Goal: Check status: Check status

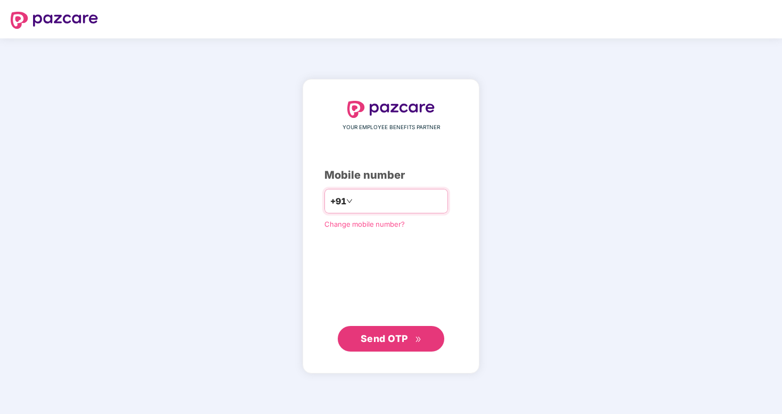
click at [386, 201] on input "number" at bounding box center [398, 200] width 87 height 17
type input "**********"
click at [388, 338] on span "Send OTP" at bounding box center [384, 338] width 47 height 11
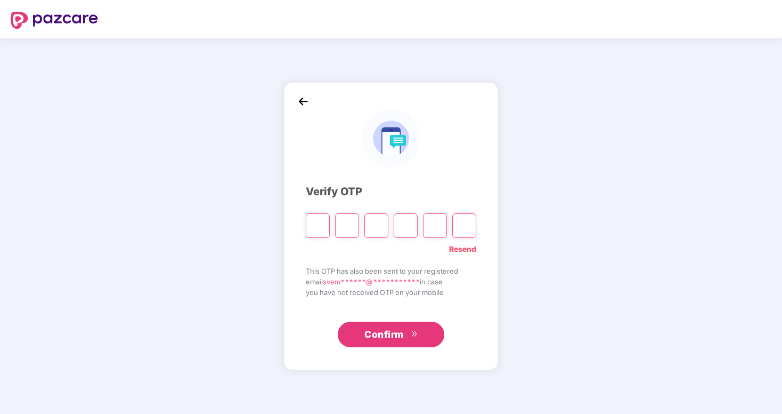
type input "*"
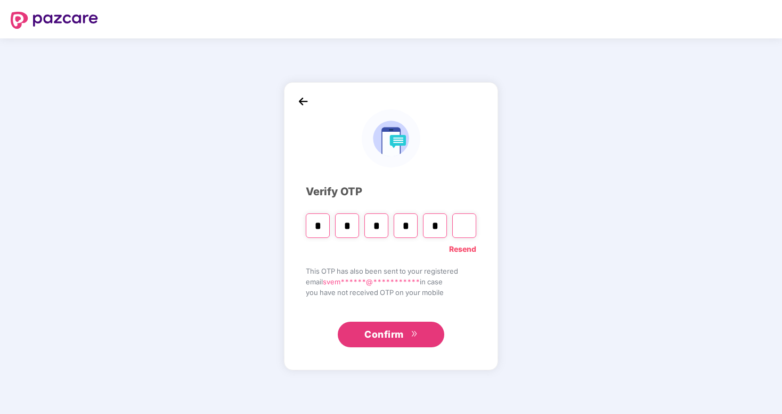
type input "*"
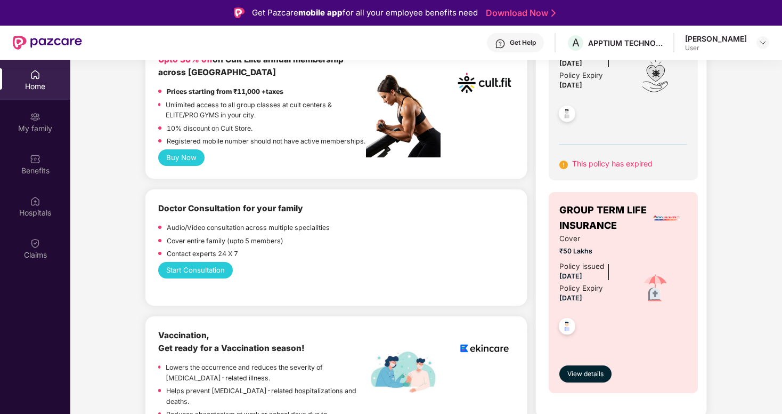
scroll to position [337, 0]
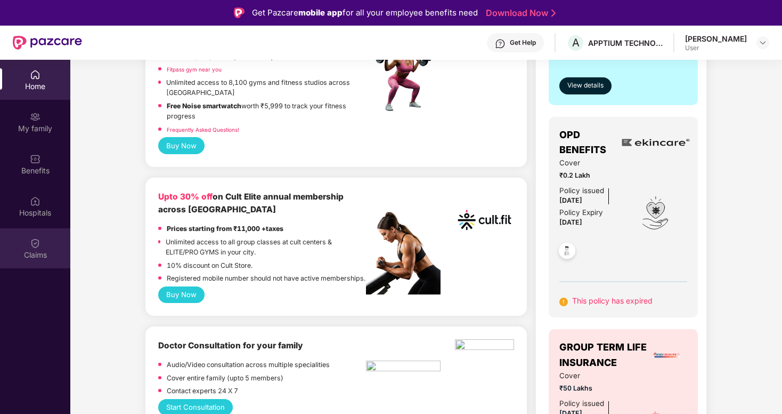
click at [35, 247] on img at bounding box center [35, 243] width 11 height 11
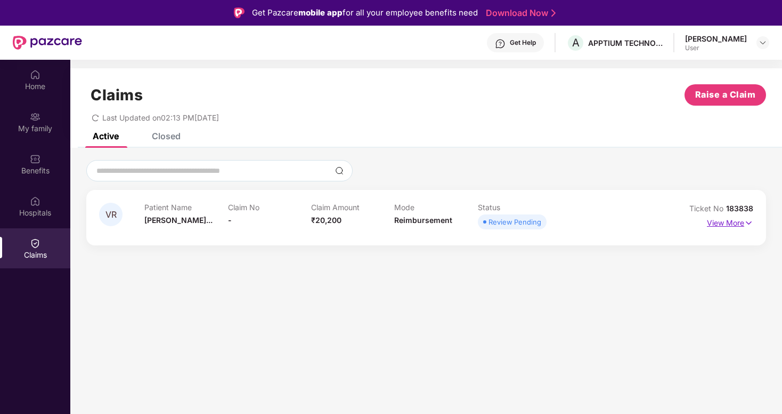
click at [736, 222] on p "View More" at bounding box center [730, 221] width 46 height 14
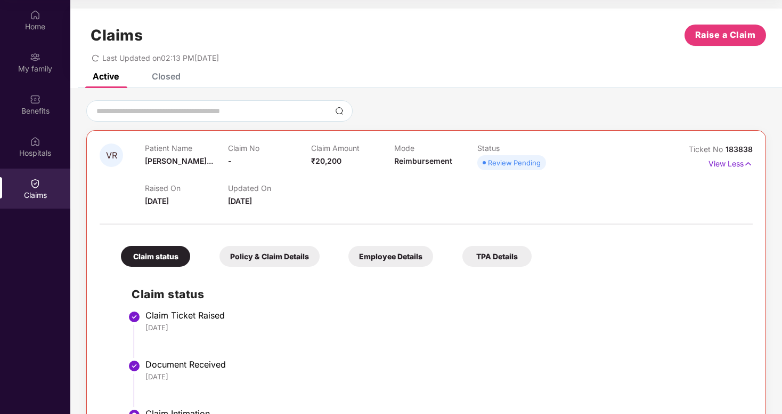
click at [266, 258] on div "Policy & Claim Details" at bounding box center [270, 256] width 100 height 21
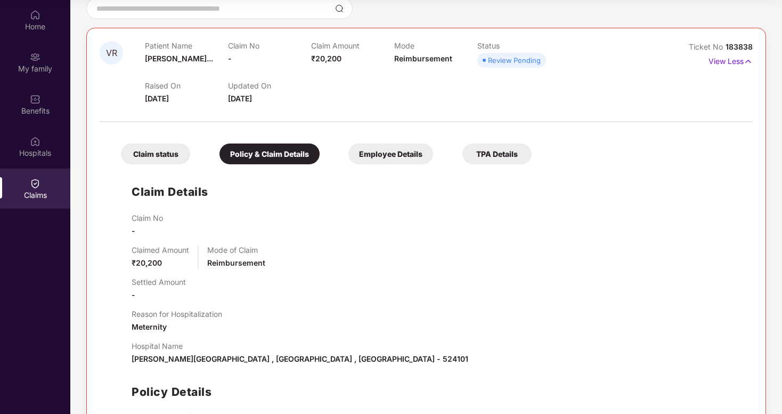
scroll to position [109, 0]
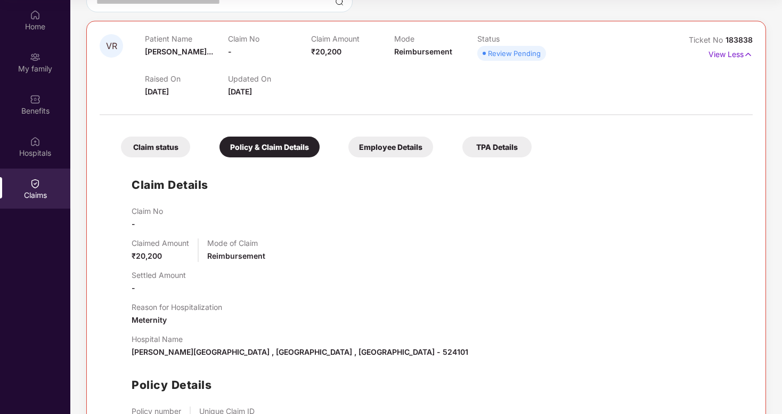
click at [399, 145] on div "Employee Details" at bounding box center [391, 146] width 85 height 21
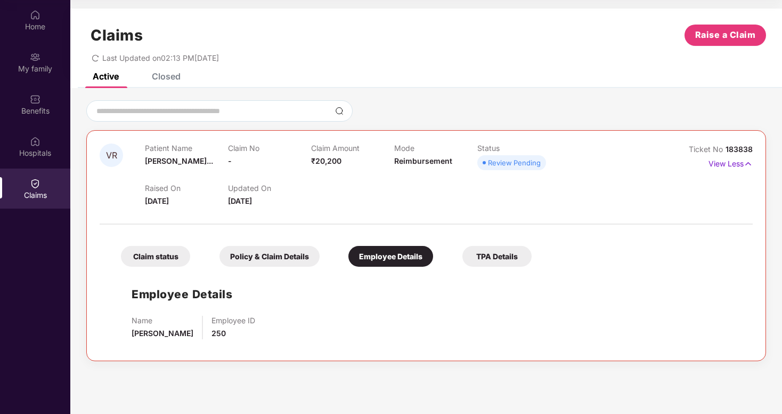
scroll to position [0, 0]
click at [499, 256] on div "TPA Details" at bounding box center [497, 256] width 69 height 21
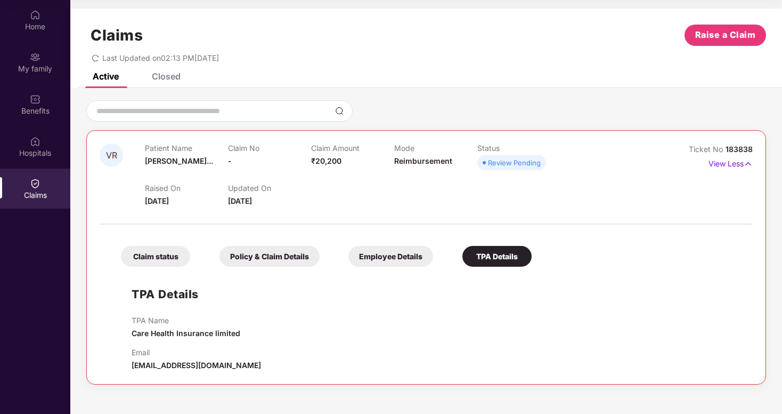
click at [501, 166] on div "Review Pending" at bounding box center [514, 162] width 53 height 11
click at [748, 163] on img at bounding box center [748, 164] width 9 height 12
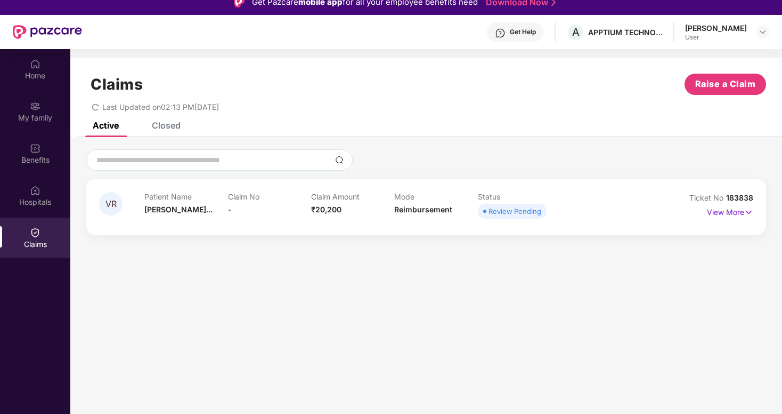
scroll to position [8, 0]
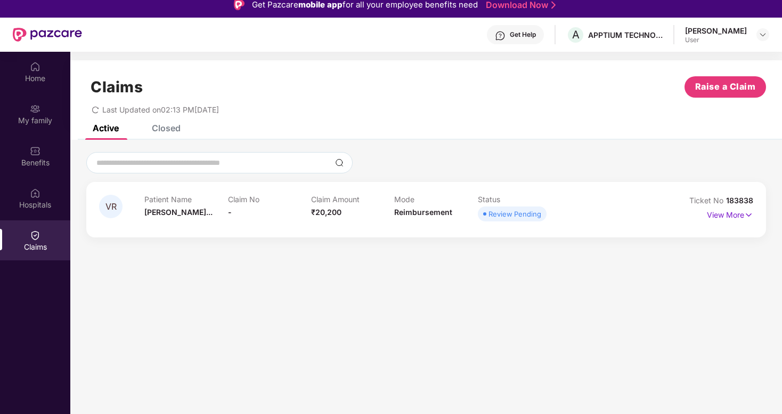
click at [245, 108] on div "Last Updated on 02:13 PM[DATE]" at bounding box center [426, 106] width 680 height 17
click at [320, 140] on div "VR Patient Name [PERSON_NAME]... Claim No - Claim Amount ₹20,200 Mode Reimburse…" at bounding box center [426, 194] width 712 height 108
click at [516, 32] on div "Get Help" at bounding box center [523, 34] width 26 height 9
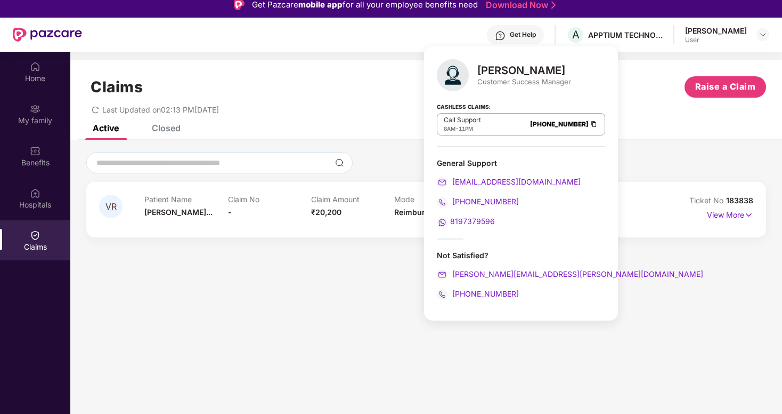
click at [472, 159] on div "General Support" at bounding box center [521, 163] width 168 height 10
click at [496, 80] on div "Customer Success Manager" at bounding box center [524, 82] width 94 height 10
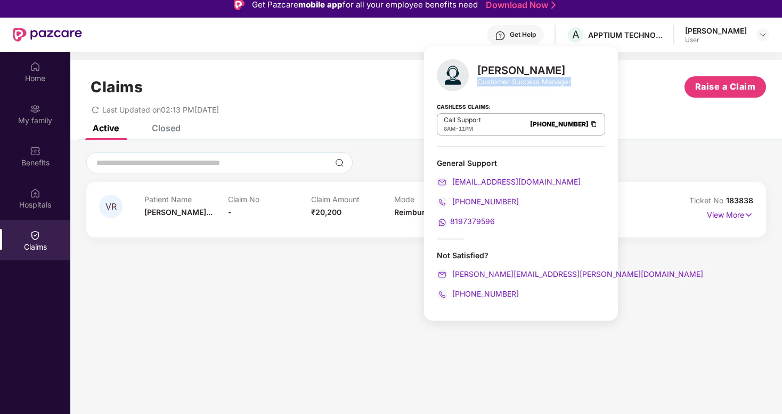
click at [496, 80] on div "Customer Success Manager" at bounding box center [524, 82] width 94 height 10
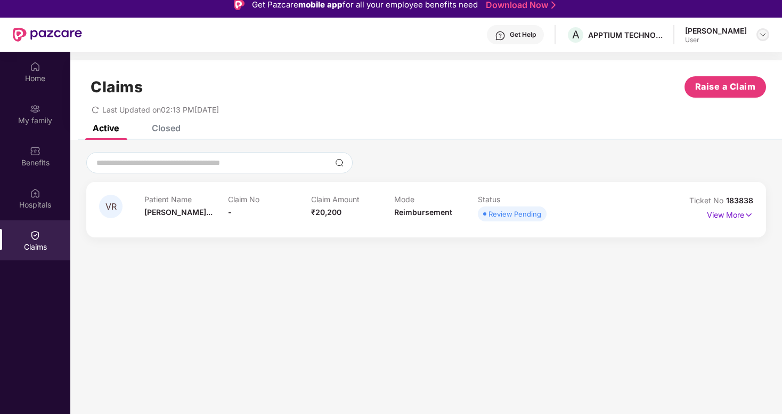
click at [758, 34] on div at bounding box center [763, 34] width 13 height 13
click at [163, 123] on div "Claims Raise a Claim Last Updated on 02:13 PM[DATE]" at bounding box center [426, 92] width 712 height 64
click at [169, 129] on div "Closed" at bounding box center [166, 128] width 29 height 11
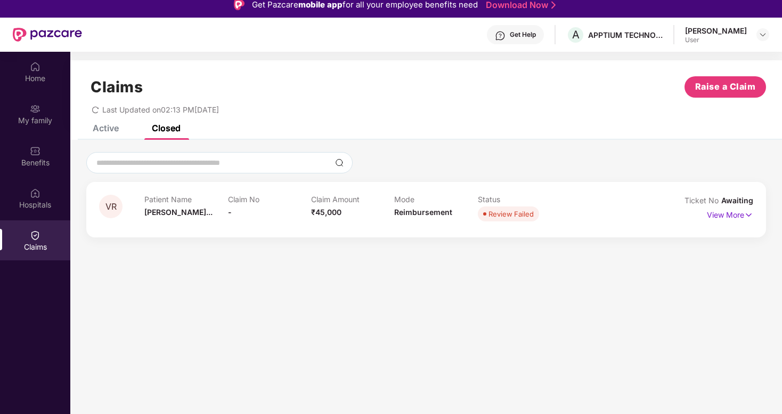
click at [119, 135] on div "Active Closed" at bounding box center [129, 127] width 104 height 23
click at [116, 132] on div "Active" at bounding box center [106, 128] width 26 height 11
click at [334, 229] on div "VR Patient Name [PERSON_NAME]... Claim No - Claim Amount ₹20,200 Mode Reimburse…" at bounding box center [426, 209] width 680 height 55
click at [740, 215] on p "View More" at bounding box center [730, 213] width 46 height 14
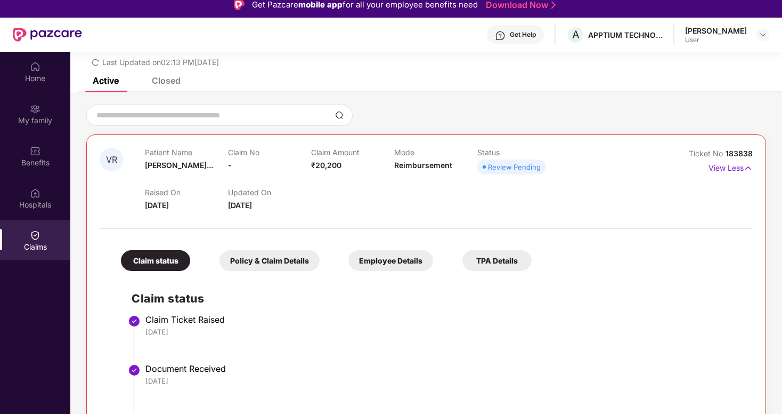
scroll to position [60, 0]
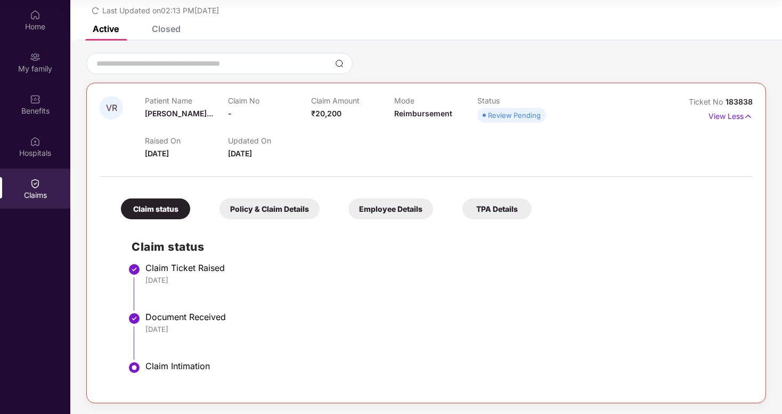
click at [271, 204] on div "Policy & Claim Details" at bounding box center [270, 208] width 100 height 21
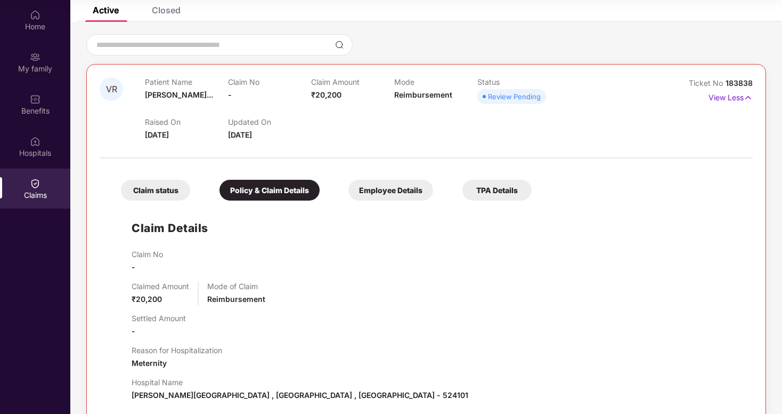
scroll to position [0, 0]
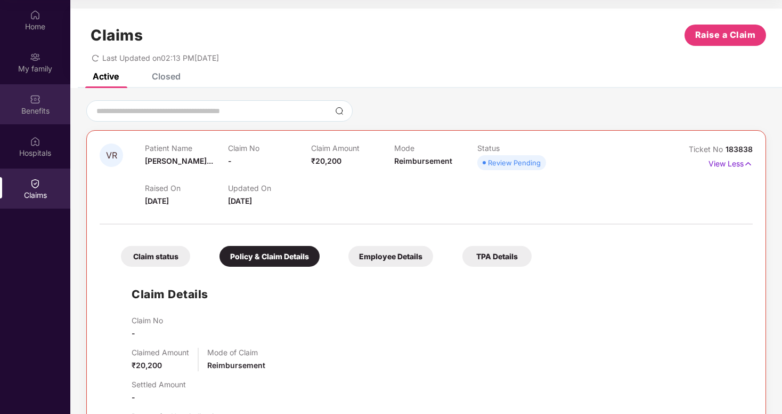
click at [31, 102] on img at bounding box center [35, 99] width 11 height 11
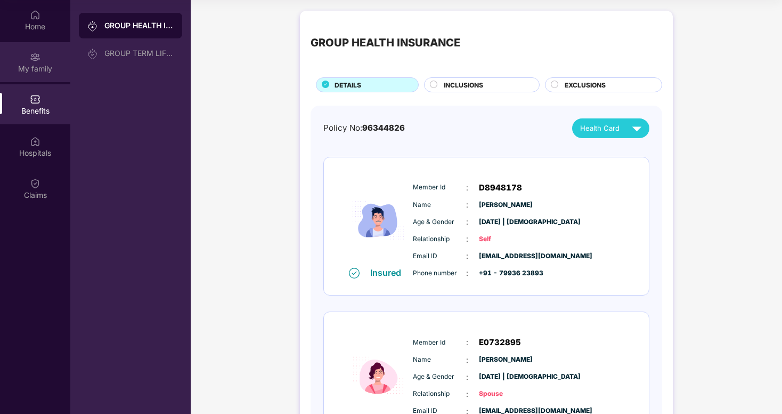
click at [41, 58] on div "My family" at bounding box center [35, 62] width 70 height 40
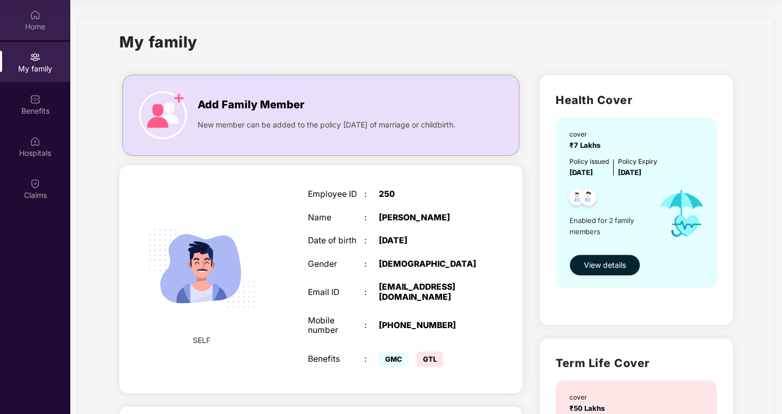
click at [38, 25] on div "Home" at bounding box center [35, 26] width 70 height 11
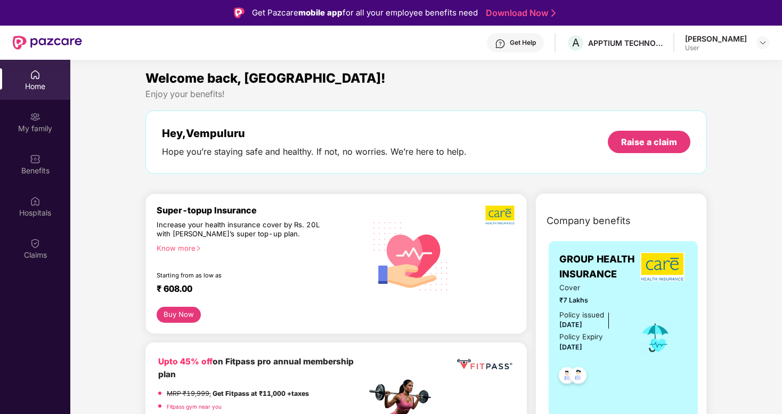
click at [201, 93] on div "Enjoy your benefits!" at bounding box center [426, 93] width 562 height 11
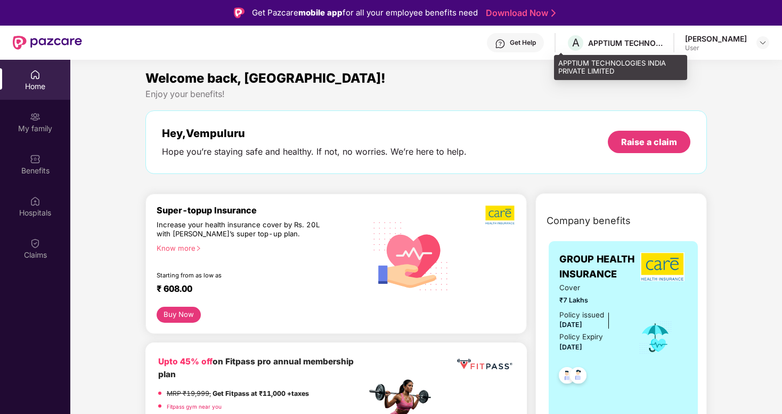
click at [629, 43] on div "APPTIUM TECHNOLOGIES INDIA PRIVATE LIMITED" at bounding box center [625, 43] width 75 height 10
click at [647, 45] on div "APPTIUM TECHNOLOGIES INDIA PRIVATE LIMITED" at bounding box center [625, 43] width 75 height 10
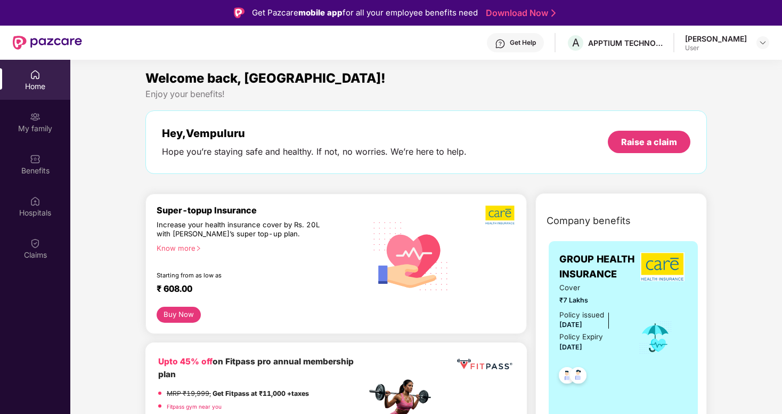
click at [46, 39] on img at bounding box center [47, 43] width 69 height 14
click at [439, 66] on section "Welcome back, [GEOGRAPHIC_DATA]! Enjoy your benefits! Hey, Vempuluru Hope you’r…" at bounding box center [426, 267] width 712 height 414
click at [761, 43] on img at bounding box center [763, 42] width 9 height 9
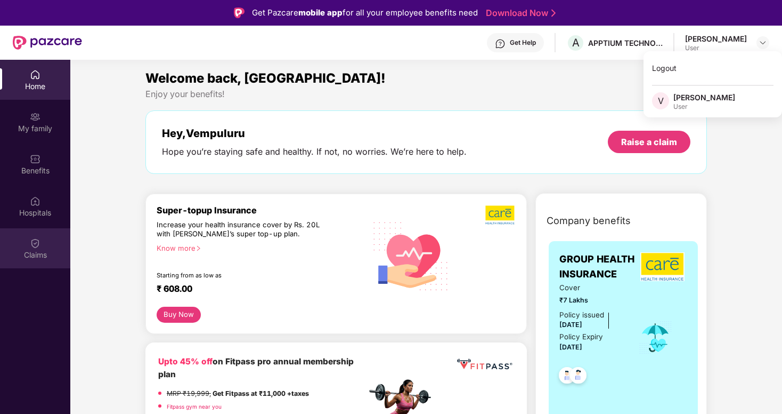
click at [39, 249] on div "Claims" at bounding box center [35, 254] width 70 height 11
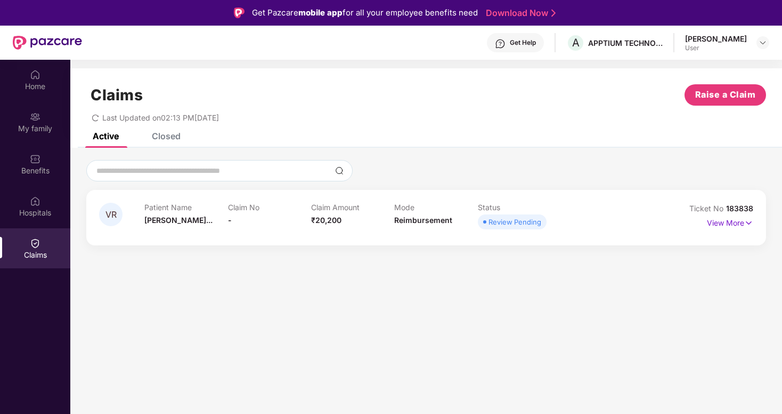
click at [686, 293] on section "Claims Raise a Claim Last Updated on 02:13 PM[DATE] Active Closed VR Patient Na…" at bounding box center [426, 267] width 712 height 414
click at [750, 222] on img at bounding box center [748, 223] width 9 height 12
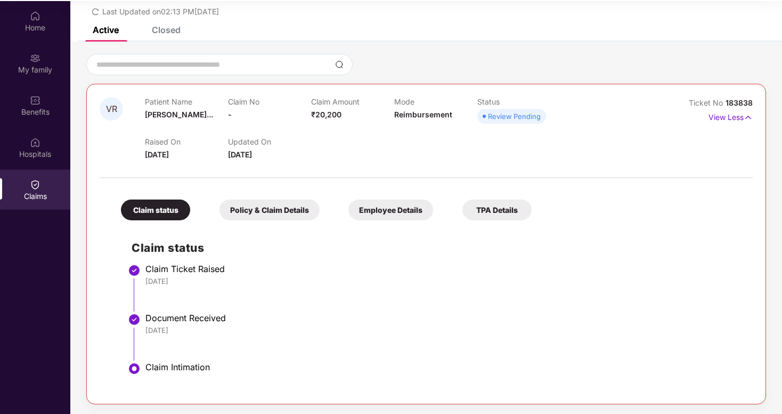
scroll to position [60, 0]
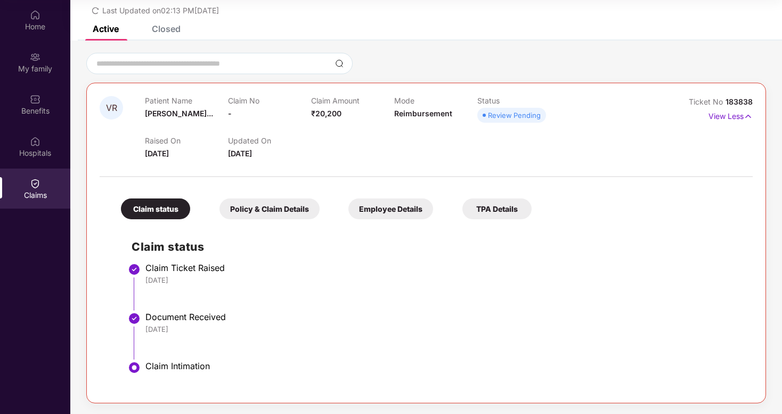
click at [172, 284] on div "[DATE]" at bounding box center [443, 280] width 597 height 10
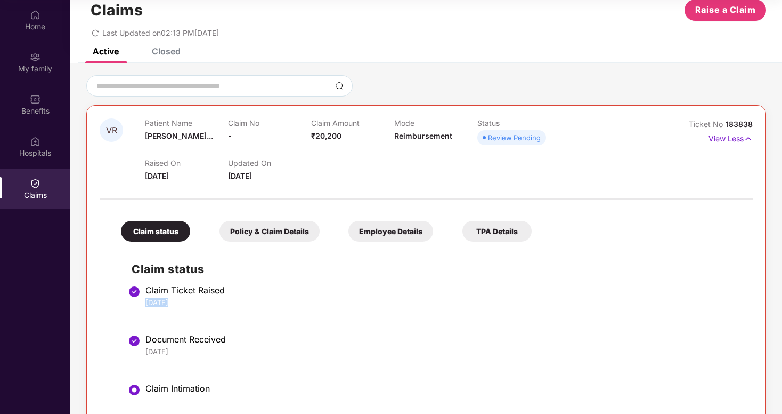
scroll to position [47, 0]
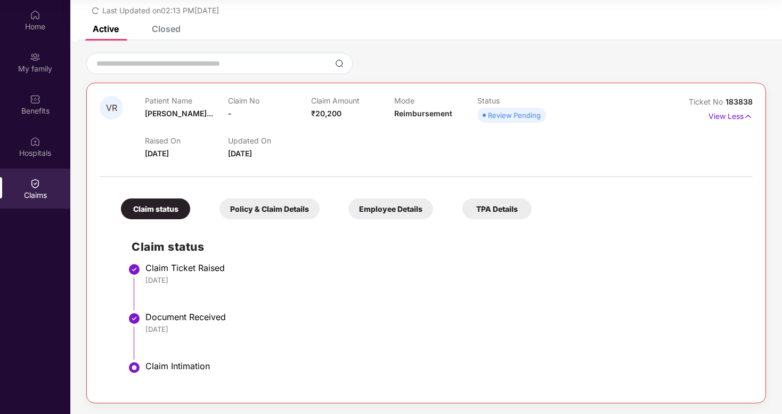
click at [171, 365] on div "Claim Intimation" at bounding box center [443, 365] width 597 height 11
click at [134, 367] on img at bounding box center [134, 367] width 13 height 13
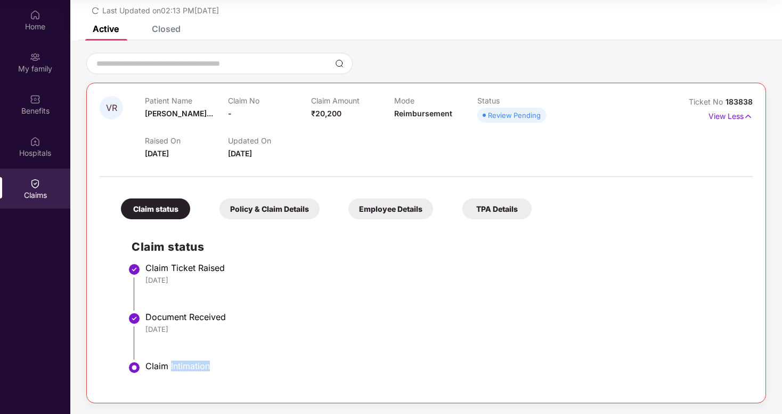
click at [134, 367] on img at bounding box center [134, 367] width 13 height 13
click at [135, 317] on img at bounding box center [134, 318] width 13 height 13
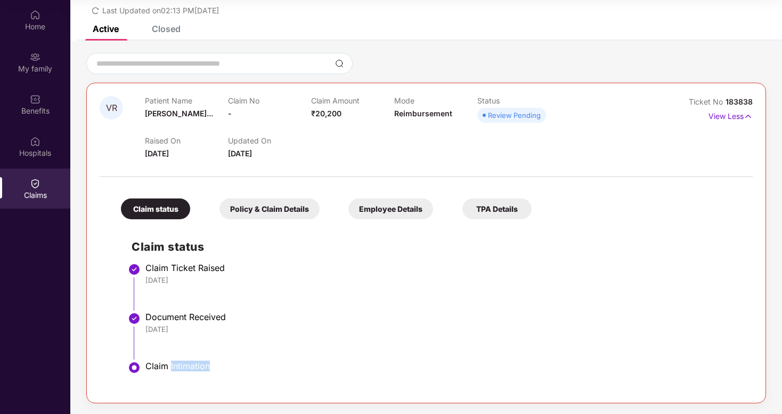
click at [135, 317] on img at bounding box center [134, 318] width 13 height 13
click at [218, 320] on div "Document Received" at bounding box center [443, 316] width 597 height 11
click at [263, 210] on div "Policy & Claim Details" at bounding box center [270, 208] width 100 height 21
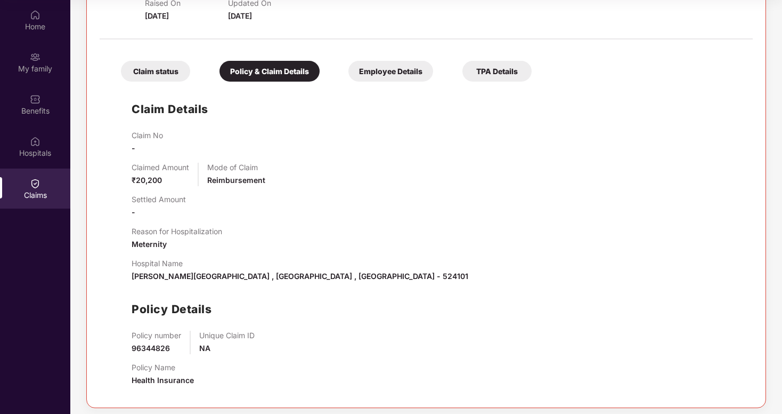
scroll to position [190, 0]
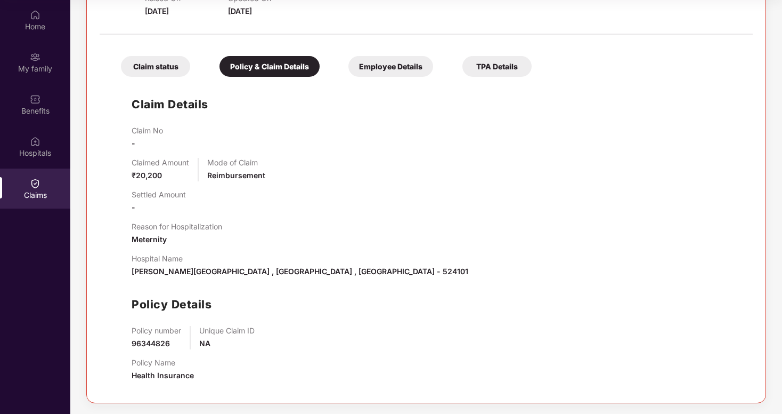
click at [401, 63] on div "Employee Details" at bounding box center [391, 66] width 85 height 21
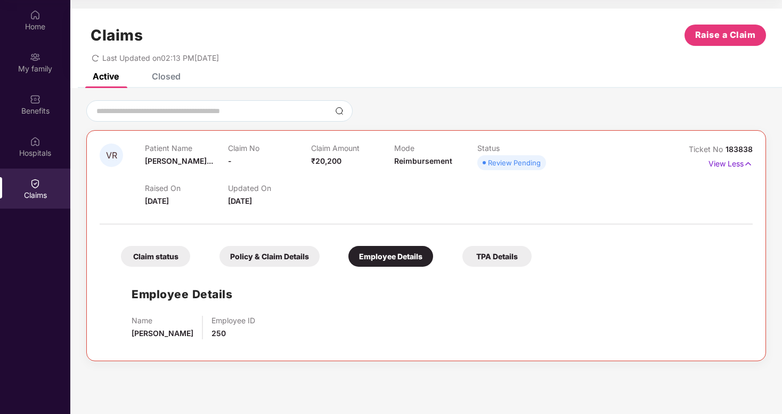
click at [233, 325] on div "Name [PERSON_NAME] Employee ID 250" at bounding box center [437, 326] width 611 height 23
click at [175, 335] on span "[PERSON_NAME]" at bounding box center [163, 332] width 62 height 9
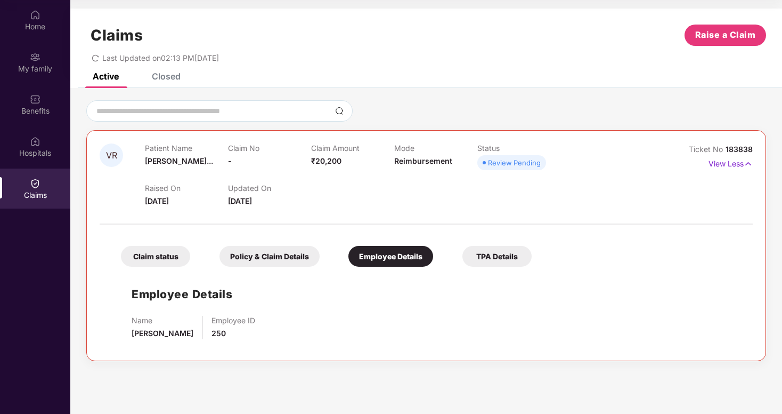
click at [175, 335] on span "[PERSON_NAME]" at bounding box center [163, 332] width 62 height 9
click at [255, 318] on p "Employee ID" at bounding box center [234, 319] width 44 height 9
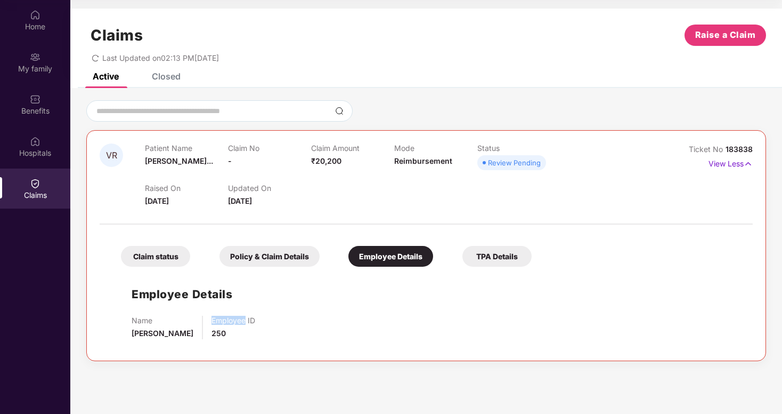
click at [255, 318] on p "Employee ID" at bounding box center [234, 319] width 44 height 9
click at [506, 158] on div "Review Pending" at bounding box center [514, 162] width 53 height 11
click at [504, 257] on div "TPA Details" at bounding box center [497, 256] width 69 height 21
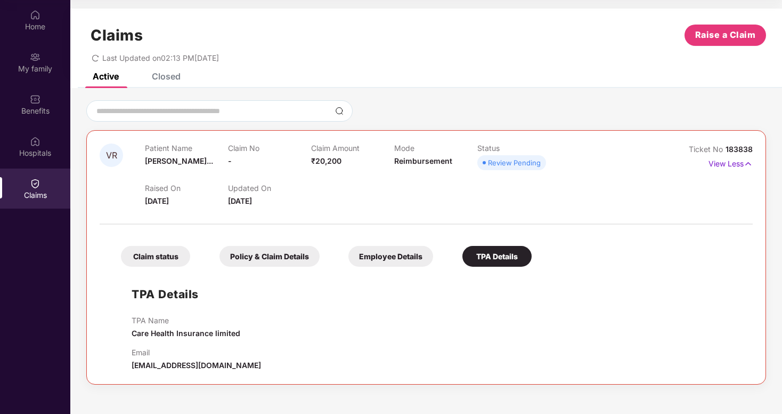
click at [557, 163] on div "Review Pending" at bounding box center [518, 162] width 83 height 15
click at [709, 158] on p "View Less" at bounding box center [731, 162] width 44 height 14
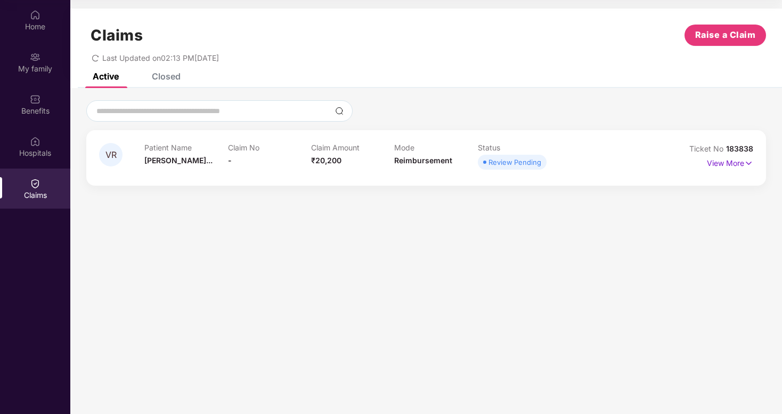
click at [169, 82] on div "Closed" at bounding box center [158, 75] width 45 height 23
click at [733, 161] on p "View More" at bounding box center [730, 162] width 46 height 14
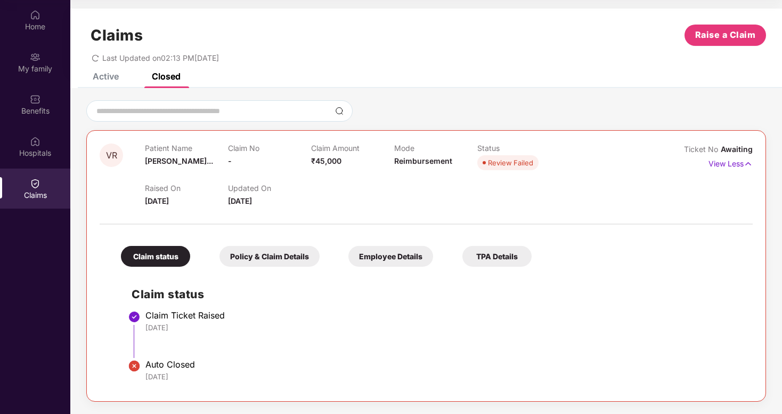
click at [201, 350] on li "Claim Ticket Raised [DATE]" at bounding box center [437, 337] width 611 height 49
click at [202, 349] on li "Claim Ticket Raised [DATE]" at bounding box center [437, 337] width 611 height 49
click at [274, 249] on div "Policy & Claim Details" at bounding box center [270, 256] width 100 height 21
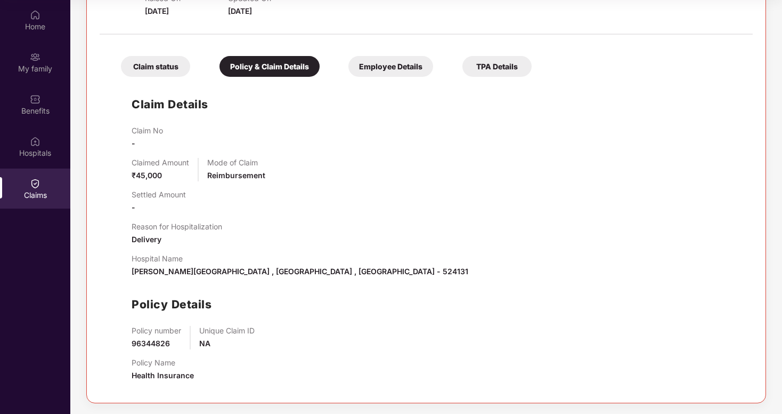
scroll to position [45, 0]
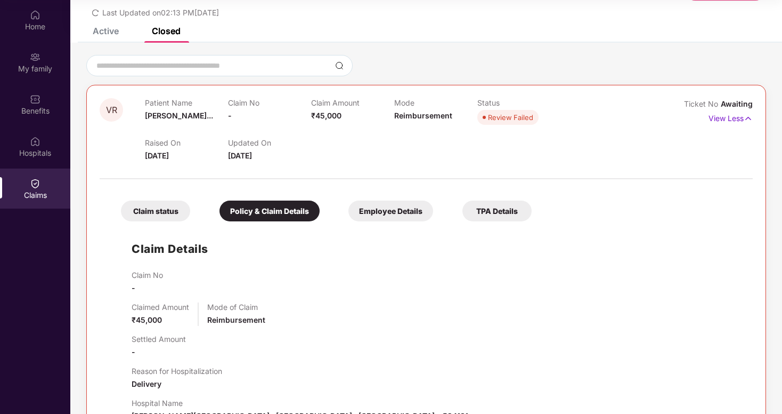
click at [392, 197] on div "Claim status Policy & Claim Details Employee Details TPA Details" at bounding box center [321, 205] width 422 height 31
click at [394, 209] on div "Employee Details" at bounding box center [391, 210] width 85 height 21
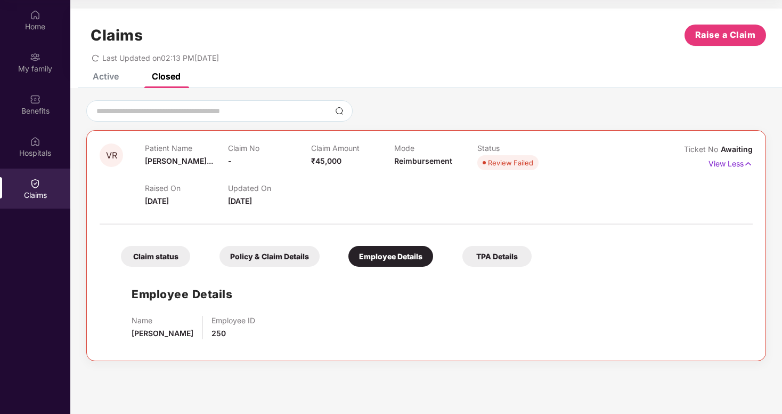
scroll to position [0, 0]
click at [497, 255] on div "TPA Details" at bounding box center [497, 256] width 69 height 21
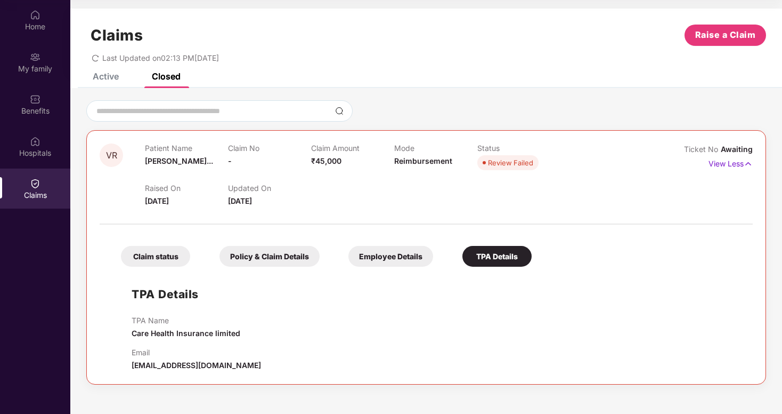
click at [157, 258] on div "Claim status" at bounding box center [155, 256] width 69 height 21
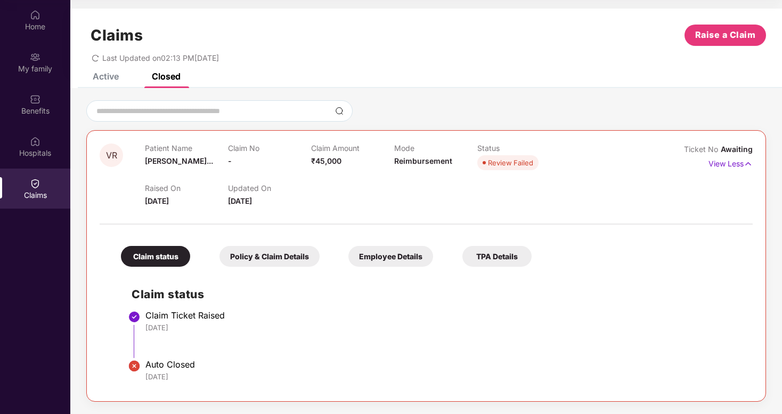
click at [200, 317] on div "Claim Ticket Raised" at bounding box center [443, 315] width 597 height 11
click at [176, 333] on li "Claim Ticket Raised [DATE]" at bounding box center [437, 337] width 611 height 49
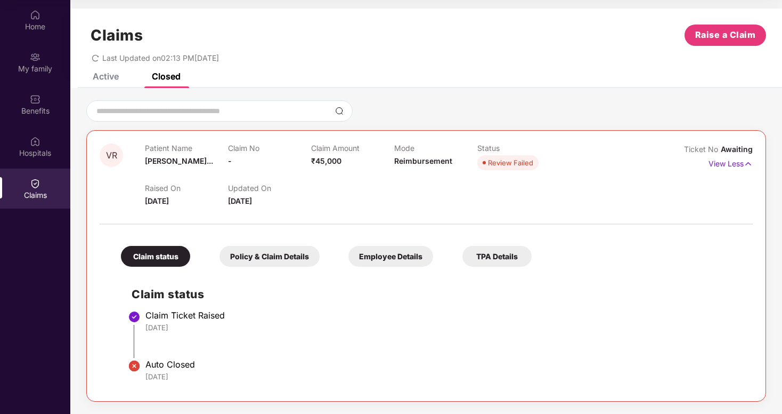
click at [176, 333] on li "Claim Ticket Raised [DATE]" at bounding box center [437, 337] width 611 height 49
click at [169, 204] on span "[DATE]" at bounding box center [157, 200] width 24 height 9
click at [420, 167] on div "Mode Reimbursement" at bounding box center [435, 157] width 83 height 29
click at [349, 158] on div "Claim Amount ₹45,000" at bounding box center [352, 157] width 83 height 29
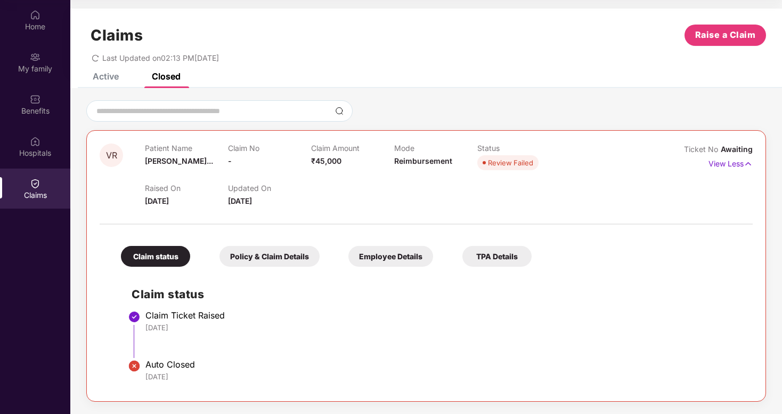
click at [332, 158] on span "₹45,000" at bounding box center [326, 160] width 30 height 9
click at [335, 151] on p "Claim Amount" at bounding box center [352, 147] width 83 height 9
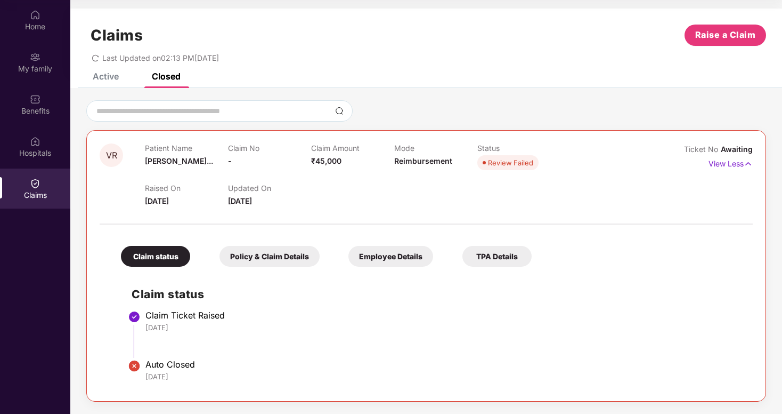
click at [117, 72] on div "Active" at bounding box center [106, 76] width 26 height 11
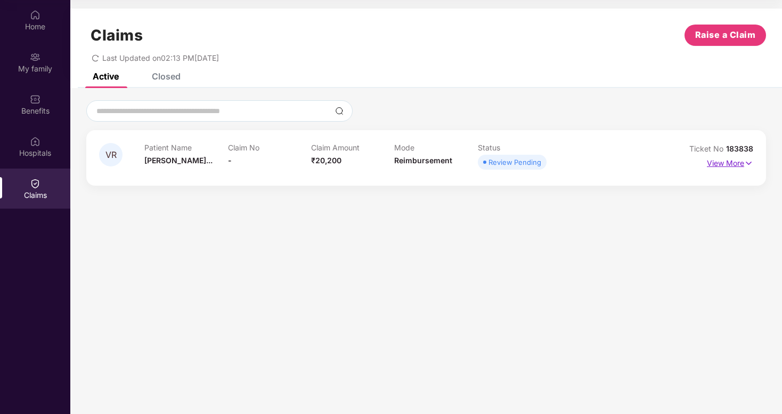
click at [742, 157] on p "View More" at bounding box center [730, 162] width 46 height 14
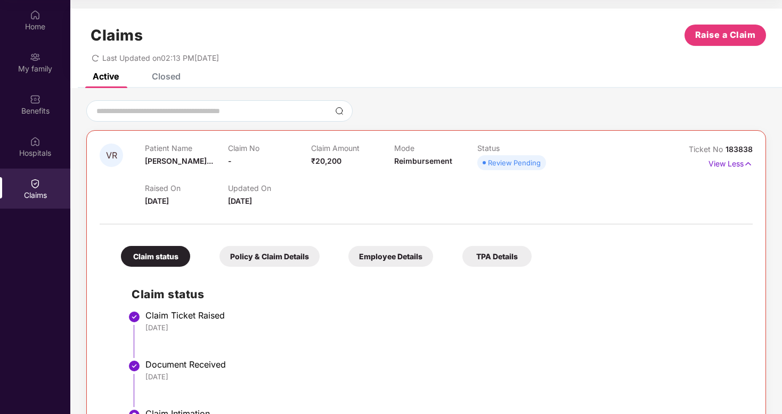
click at [153, 80] on div "Closed" at bounding box center [166, 76] width 29 height 11
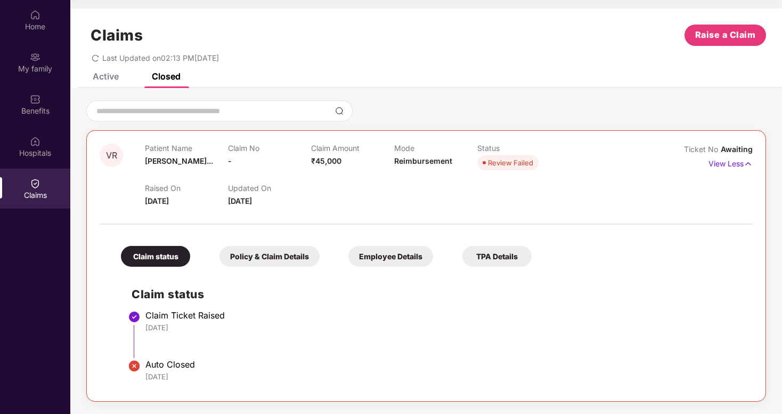
click at [651, 197] on div "VR Patient Name [PERSON_NAME]... Claim No - Claim Amount ₹45,000 Mode Reimburse…" at bounding box center [426, 174] width 653 height 63
click at [744, 168] on img at bounding box center [748, 164] width 9 height 12
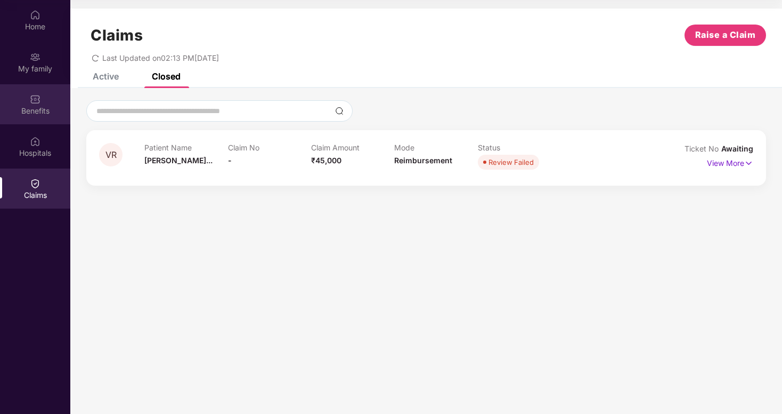
click at [17, 102] on div "Benefits" at bounding box center [35, 104] width 70 height 40
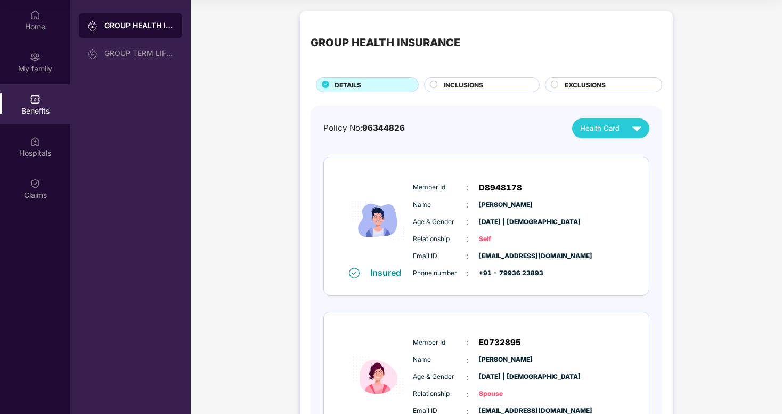
click at [470, 87] on span "INCLUSIONS" at bounding box center [463, 85] width 39 height 10
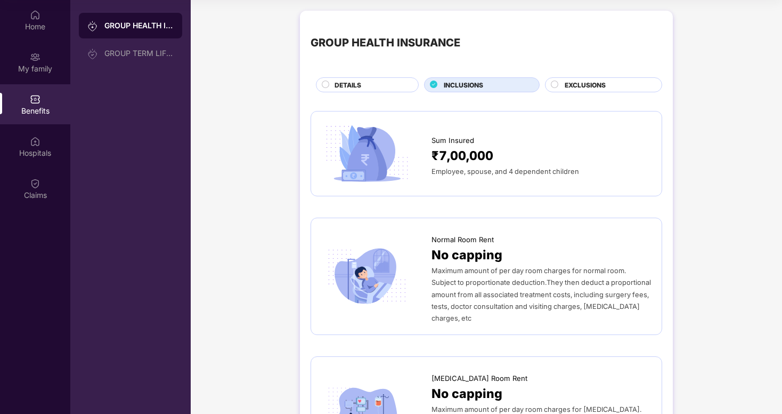
click at [477, 159] on span "₹7,00,000" at bounding box center [463, 155] width 62 height 19
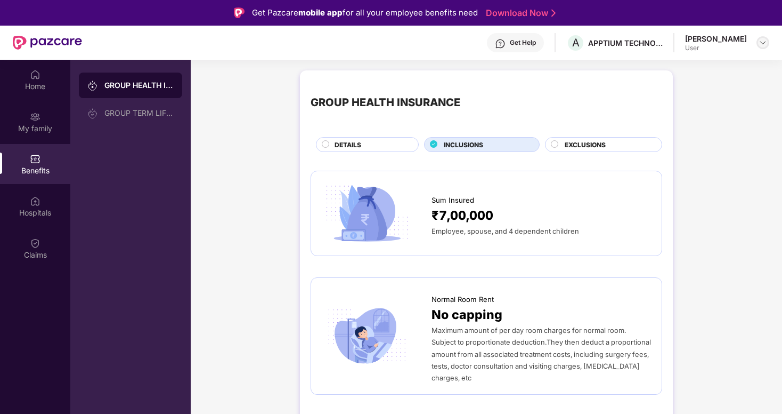
click at [768, 44] on div at bounding box center [763, 42] width 13 height 13
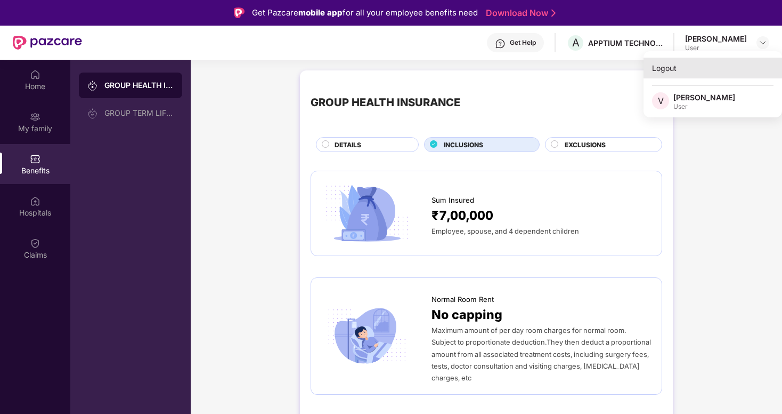
click at [662, 69] on div "Logout" at bounding box center [713, 68] width 139 height 21
